Goal: Information Seeking & Learning: Learn about a topic

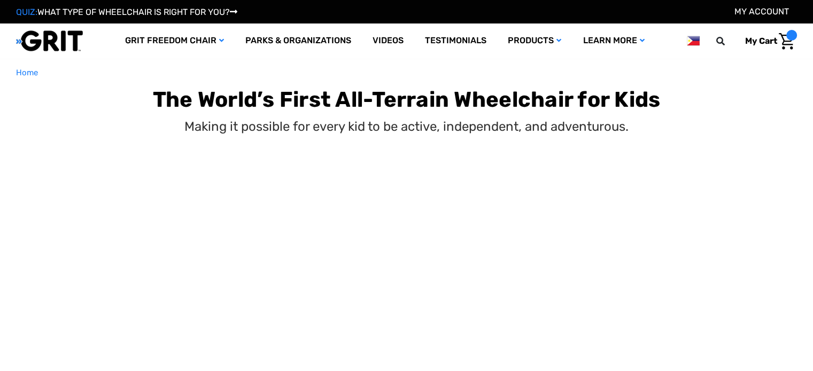
select select "PH"
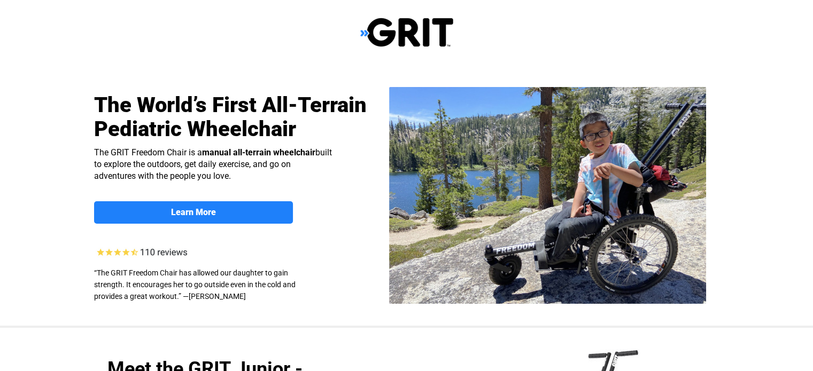
select select "PH"
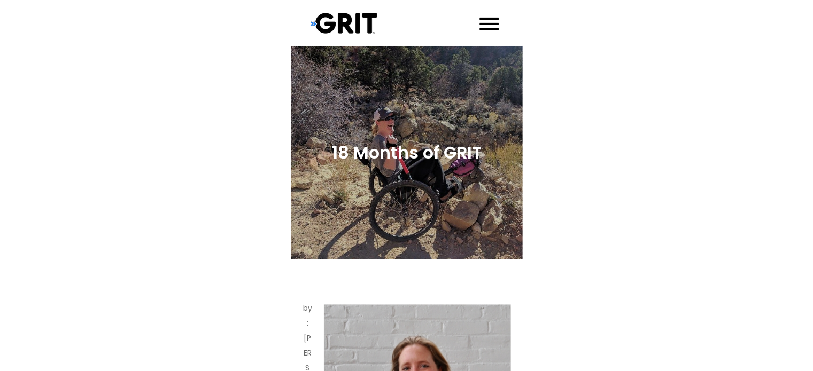
scroll to position [665, 0]
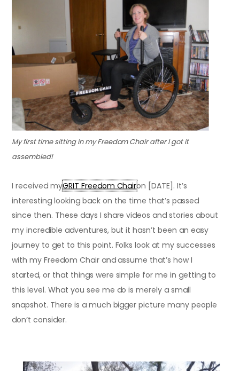
click at [110, 183] on link "GRIT Freedom Chair" at bounding box center [100, 186] width 74 height 11
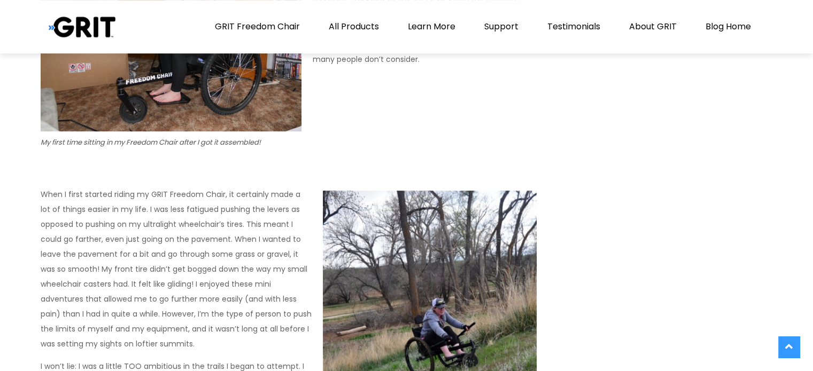
click at [203, 193] on p "When I first started riding my GRIT Freedom Chair, it certainly made a lot of t…" at bounding box center [289, 269] width 496 height 165
click at [182, 205] on p "When I first started riding my GRIT Freedom Chair, it certainly made a lot of t…" at bounding box center [289, 269] width 496 height 165
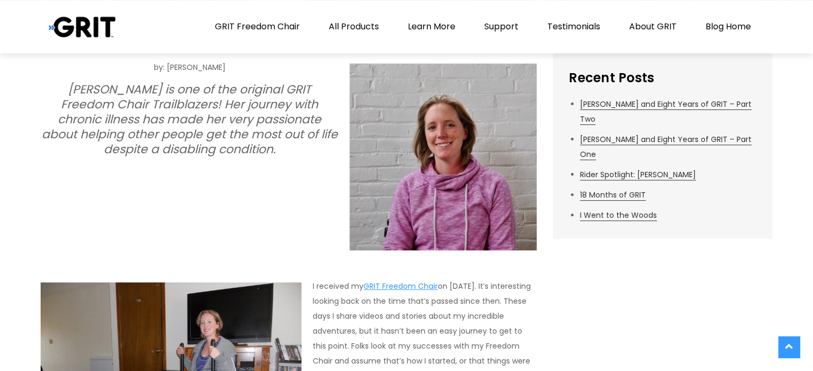
scroll to position [323, 0]
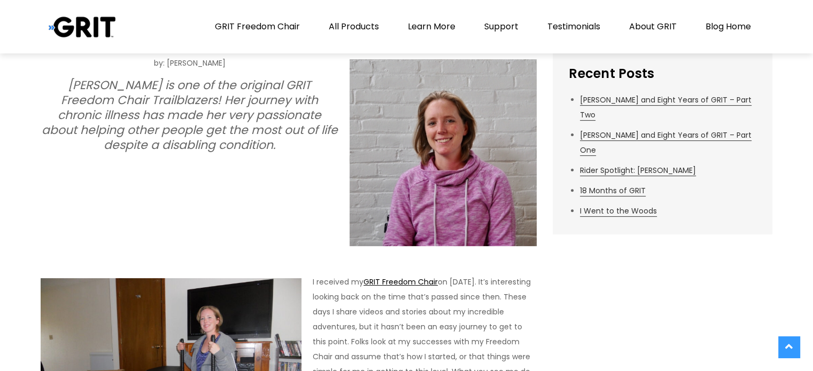
click at [385, 276] on p "I received my GRIT Freedom Chair on April 8, 2016. It’s interesting looking bac…" at bounding box center [289, 342] width 496 height 135
click at [385, 277] on link "GRIT Freedom Chair" at bounding box center [400, 282] width 74 height 11
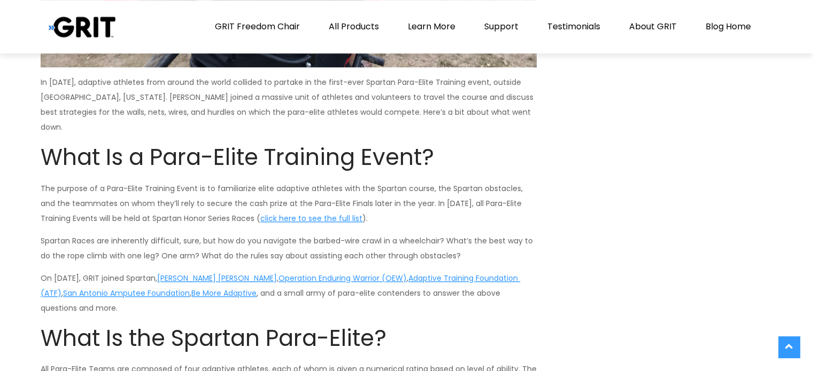
scroll to position [851, 0]
click at [292, 214] on span "click here to see the full list" at bounding box center [311, 219] width 102 height 11
click at [385, 195] on p "The purpose of a Para-Elite Training Event is to familiarize elite adaptive ath…" at bounding box center [289, 204] width 496 height 45
click at [307, 214] on span "click here to see the full list" at bounding box center [311, 219] width 102 height 11
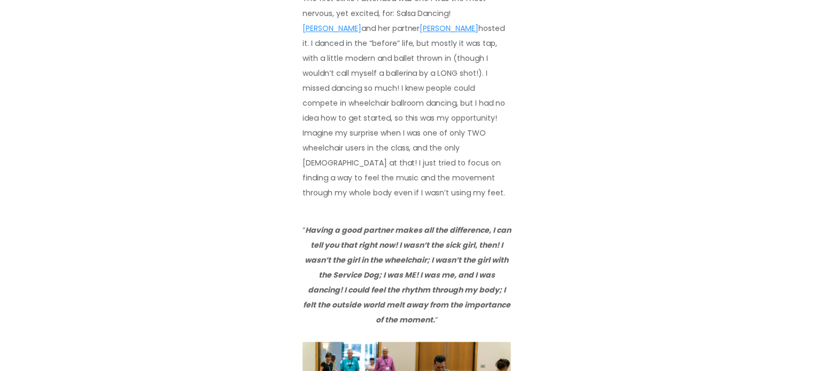
scroll to position [2015, 0]
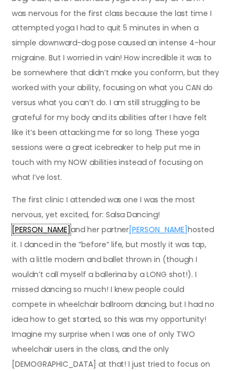
click at [71, 225] on link "Amy Purdy" at bounding box center [41, 230] width 59 height 11
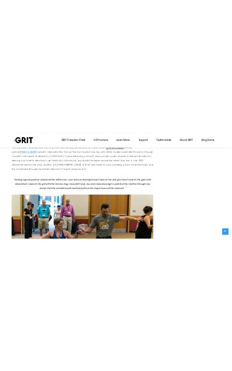
scroll to position [1397, 0]
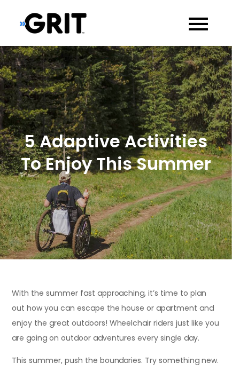
scroll to position [1929, 0]
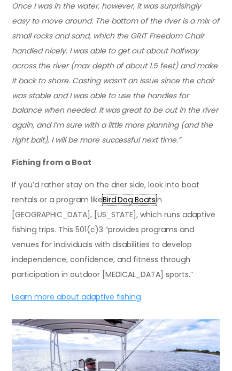
click at [150, 195] on span "Bird Dog Boats" at bounding box center [129, 200] width 53 height 11
